Goal: Information Seeking & Learning: Learn about a topic

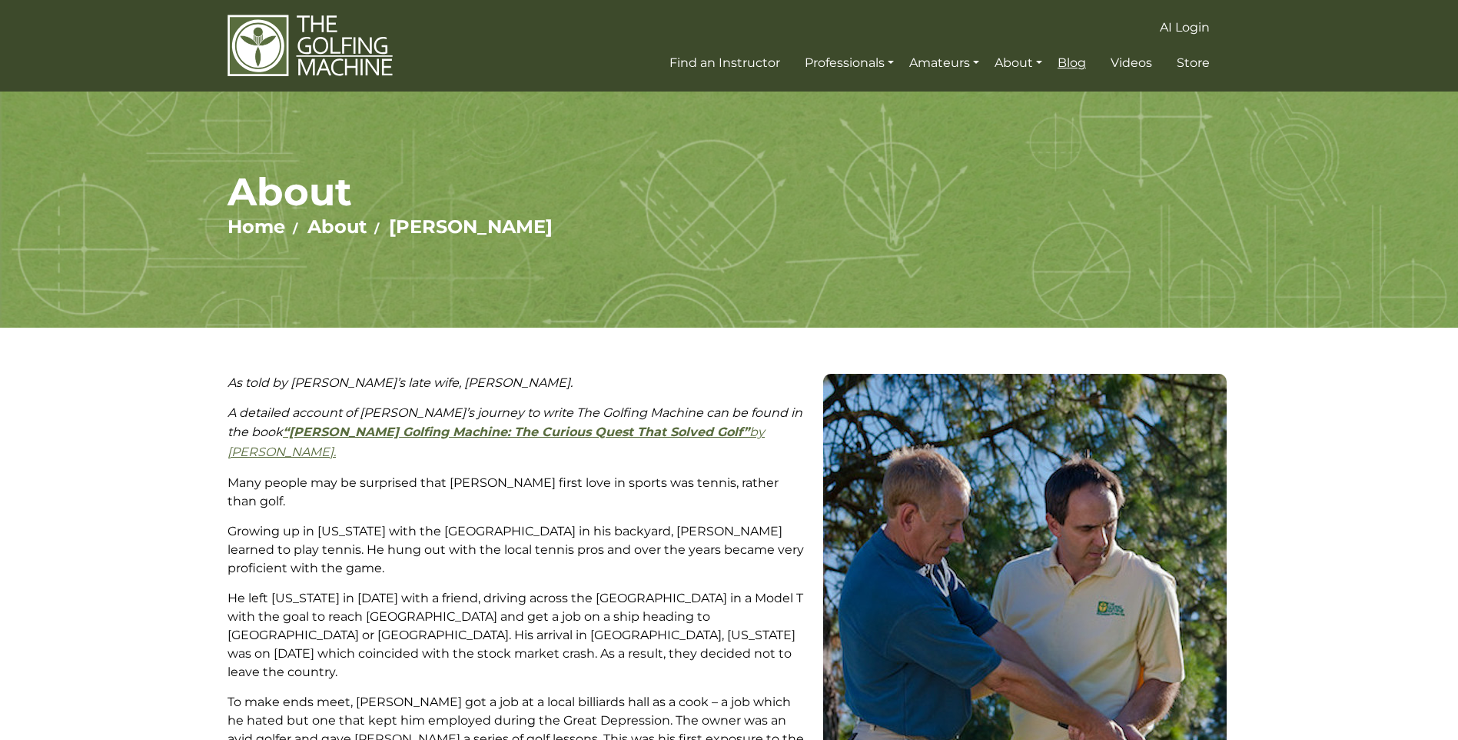
click at [1059, 65] on span "Blog" at bounding box center [1072, 62] width 28 height 15
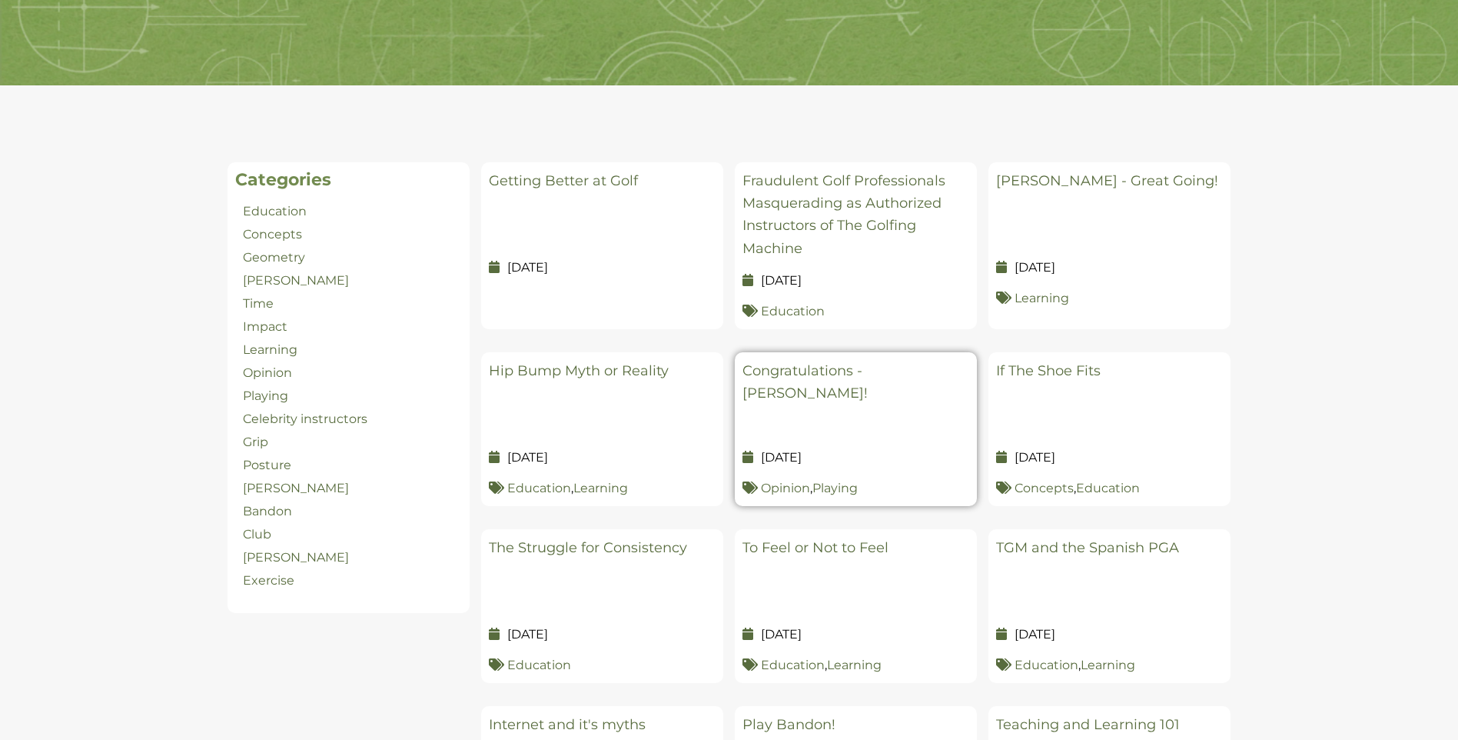
scroll to position [307, 0]
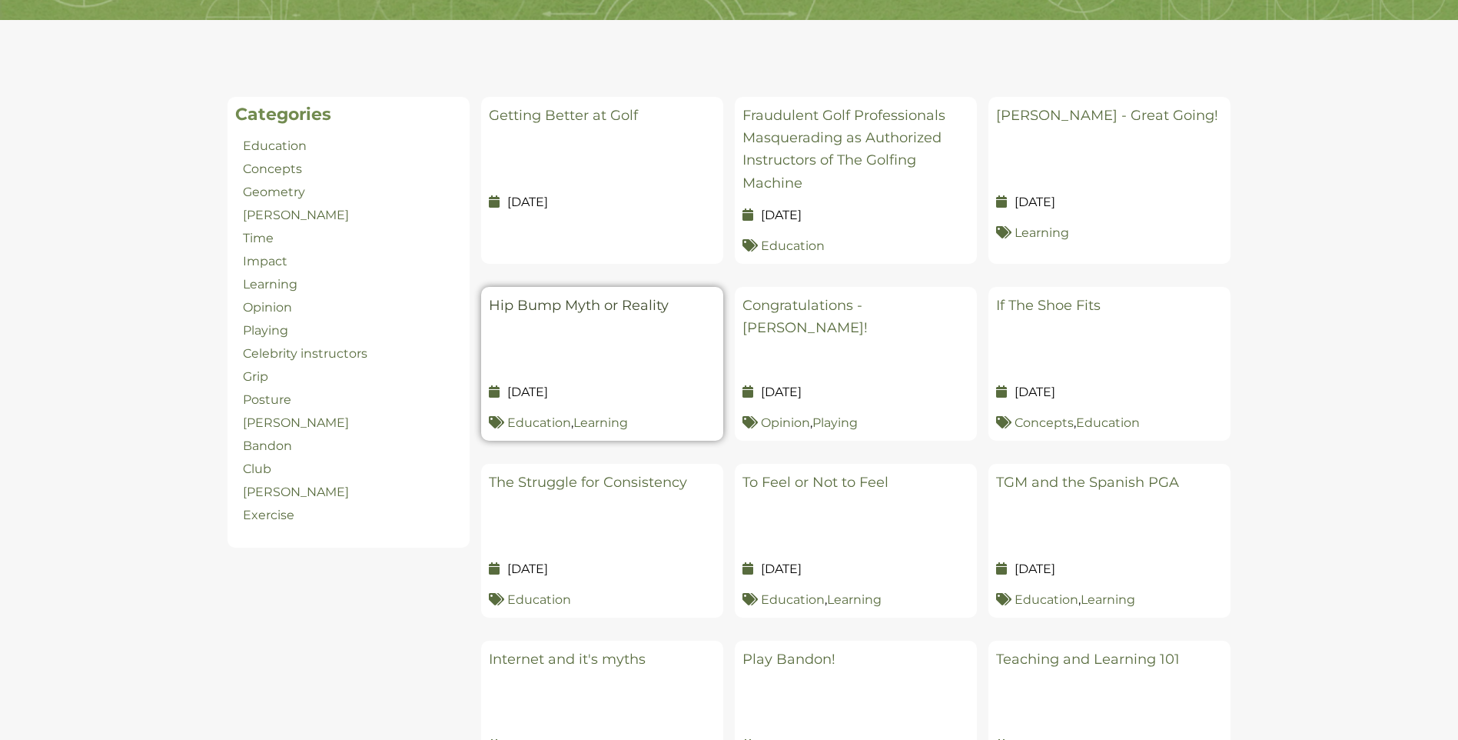
click at [589, 313] on link "Hip Bump Myth or Reality" at bounding box center [579, 305] width 180 height 17
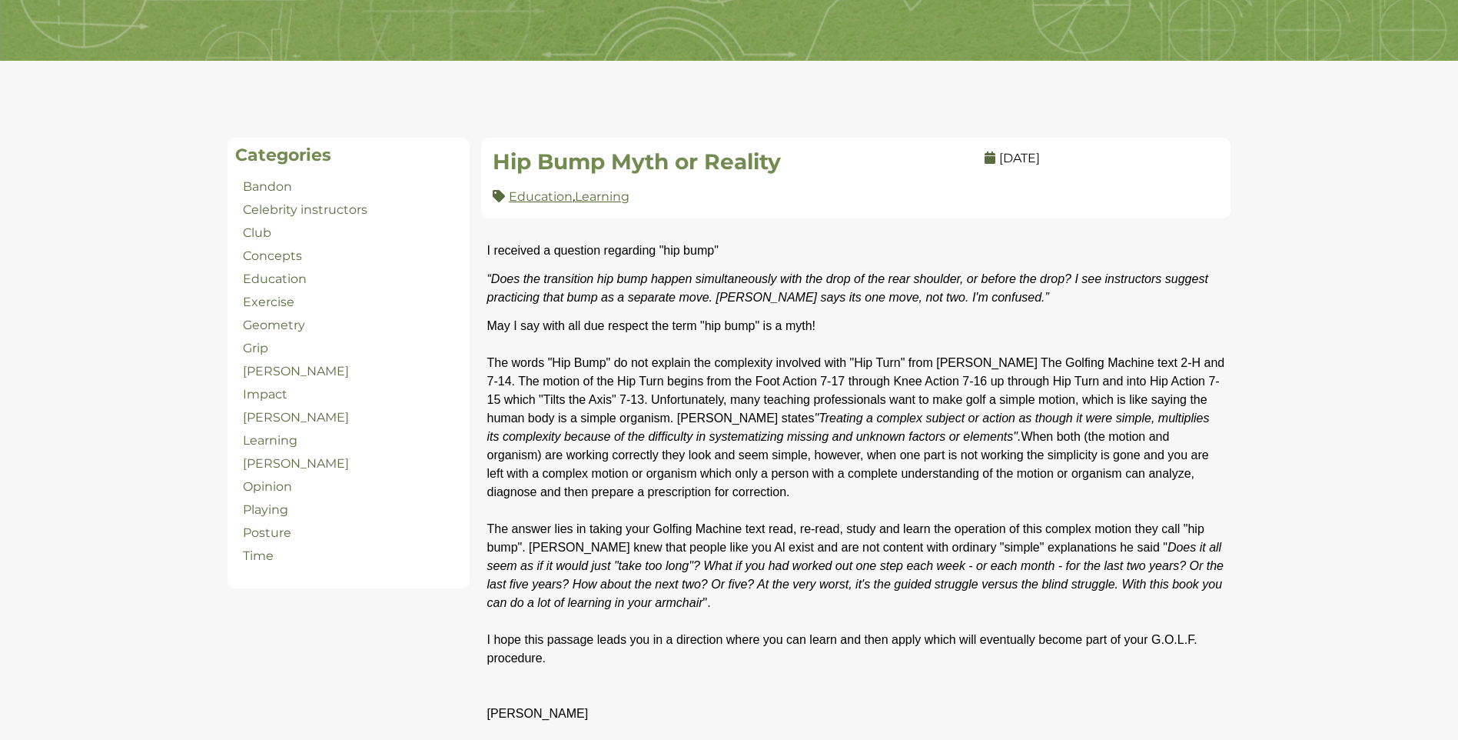
scroll to position [254, 0]
